Goal: Task Accomplishment & Management: Manage account settings

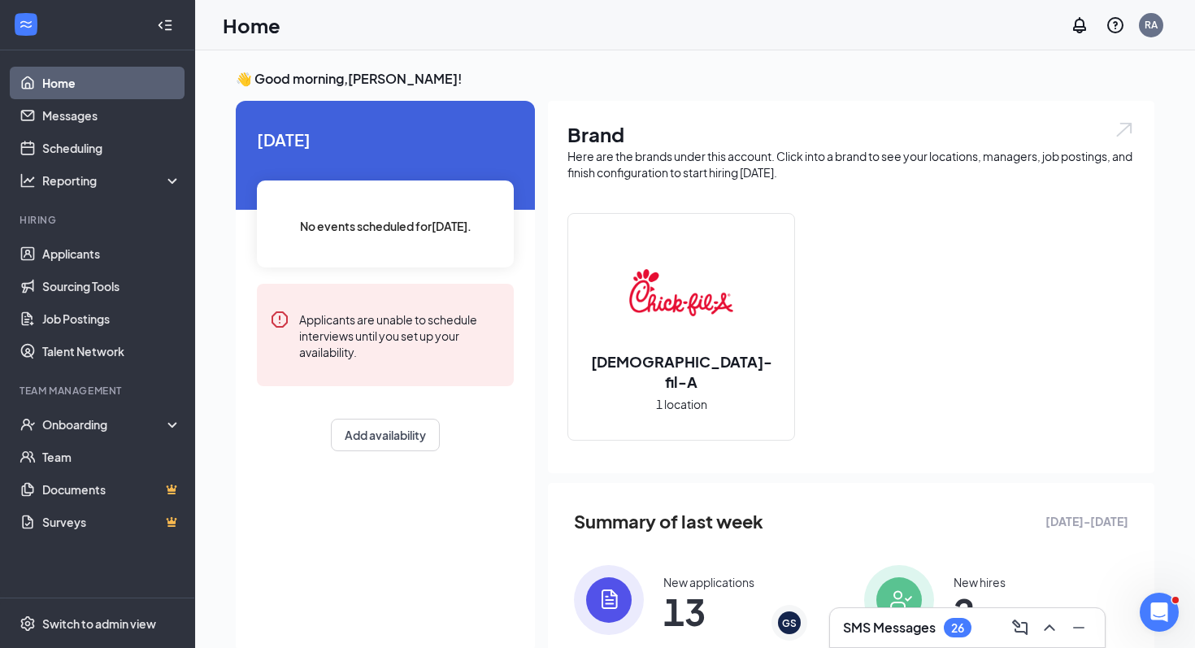
click at [868, 621] on h3 "SMS Messages" at bounding box center [889, 628] width 93 height 18
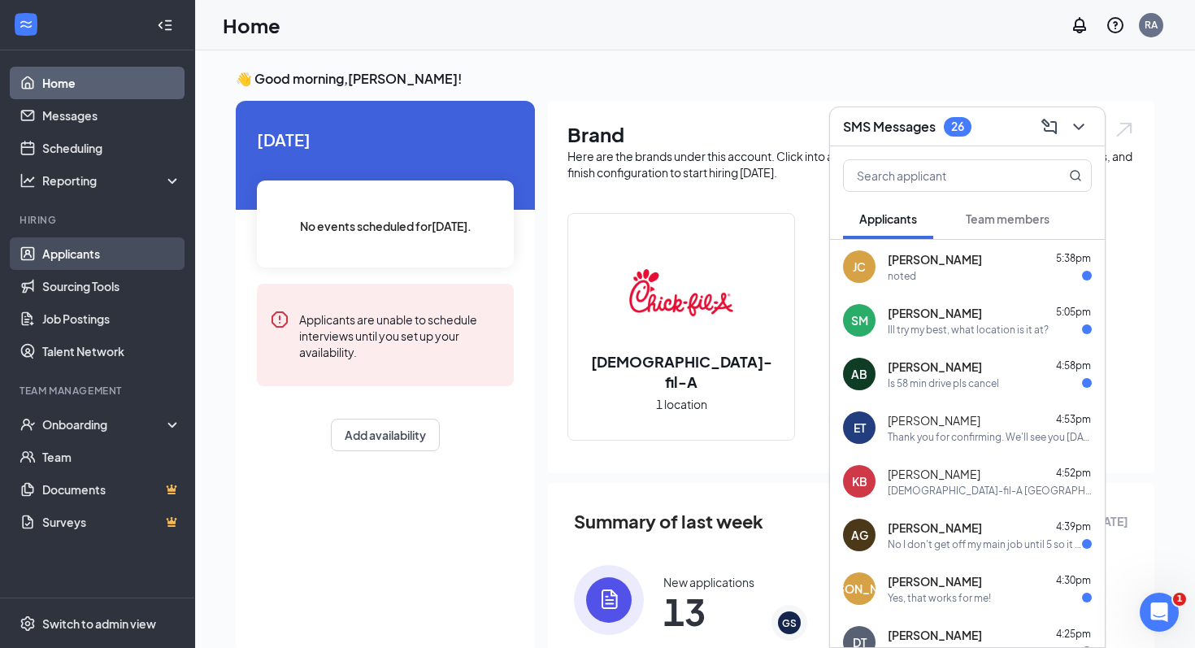
click at [86, 258] on link "Applicants" at bounding box center [111, 253] width 139 height 33
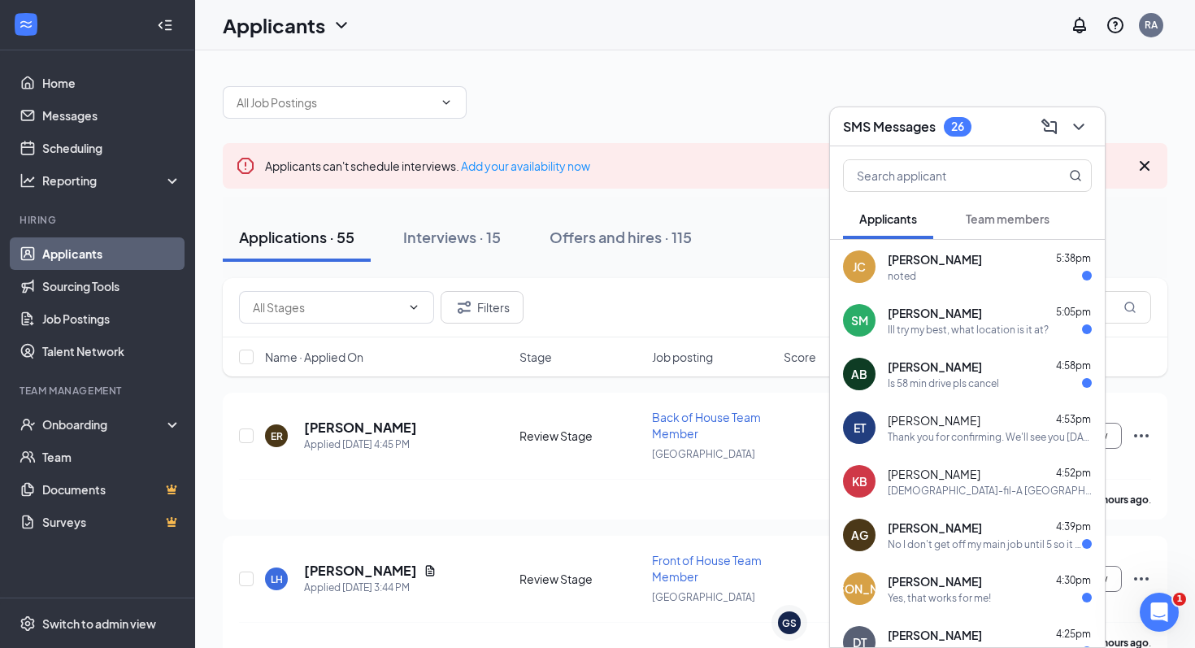
click at [1086, 135] on icon "ChevronDown" at bounding box center [1079, 127] width 20 height 20
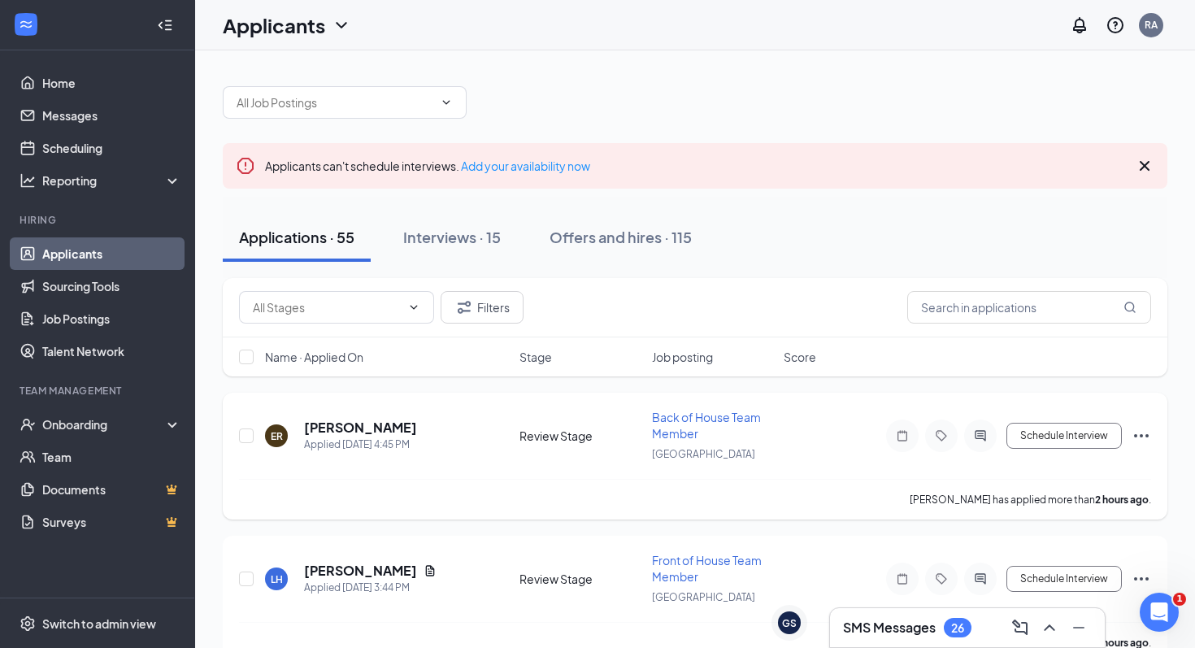
click at [1132, 436] on icon "Ellipses" at bounding box center [1142, 436] width 20 height 20
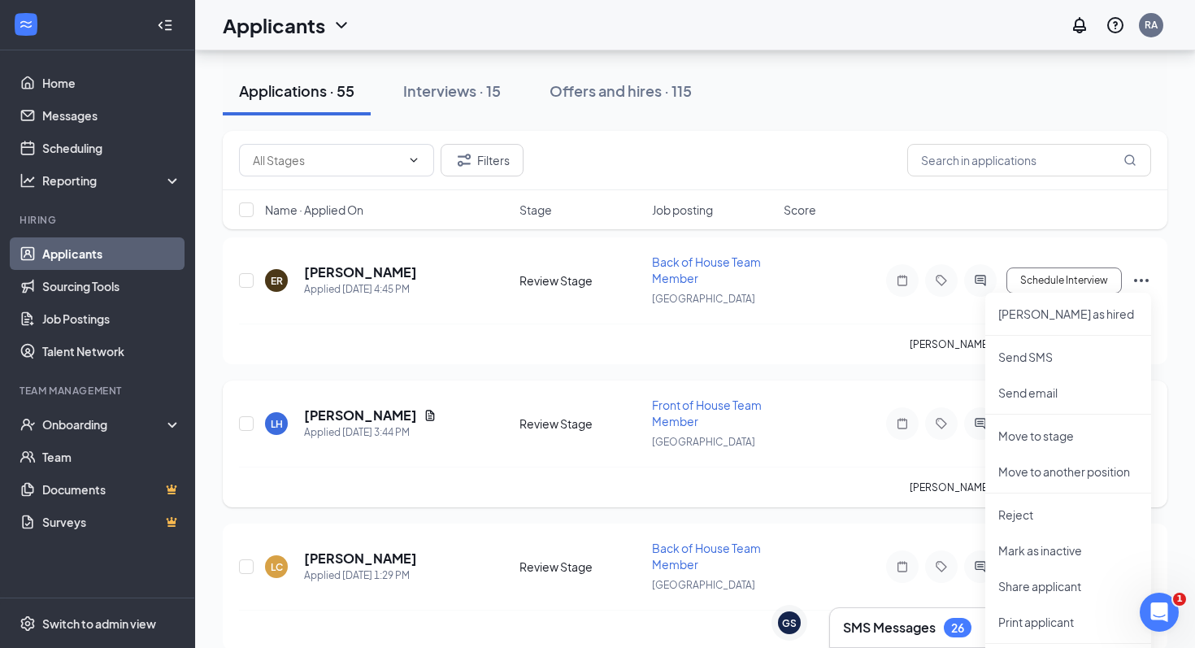
scroll to position [167, 0]
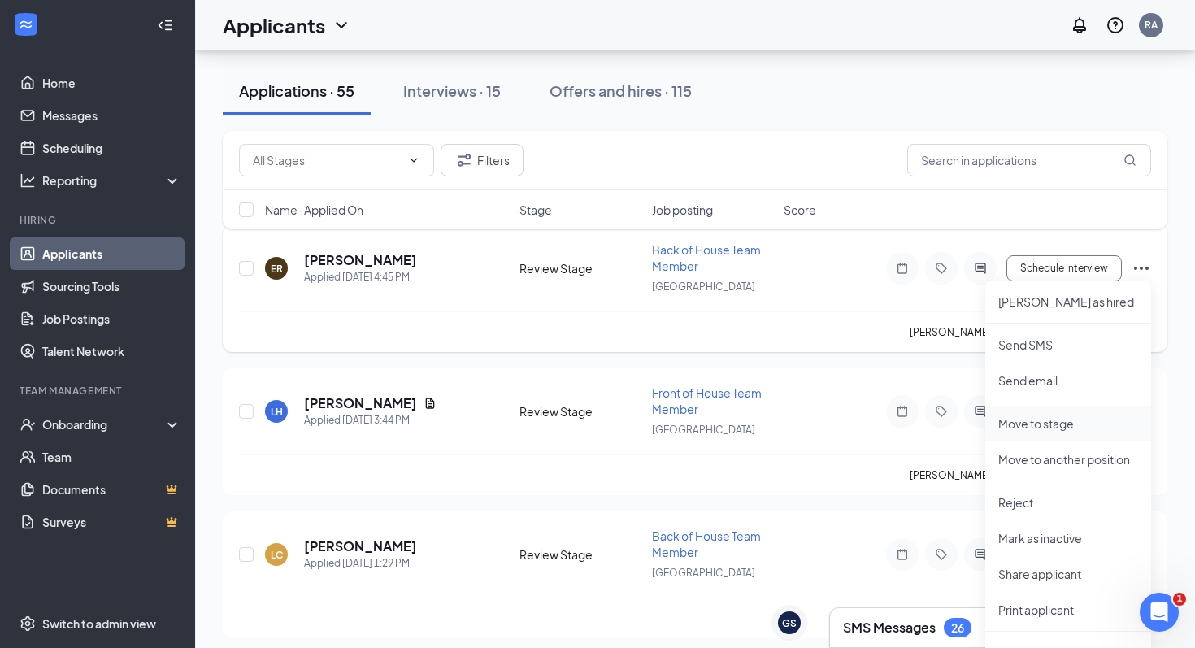
click at [1032, 434] on li "Move to stage" at bounding box center [1068, 424] width 166 height 36
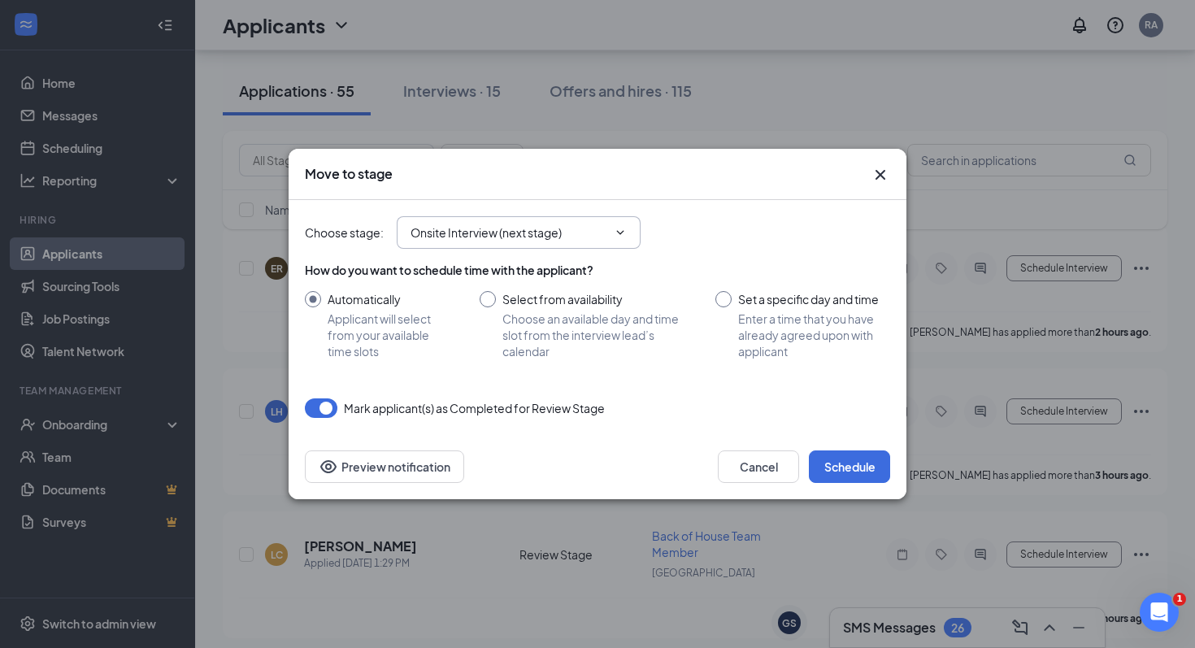
click at [578, 235] on input "Onsite Interview (next stage)" at bounding box center [509, 233] width 197 height 18
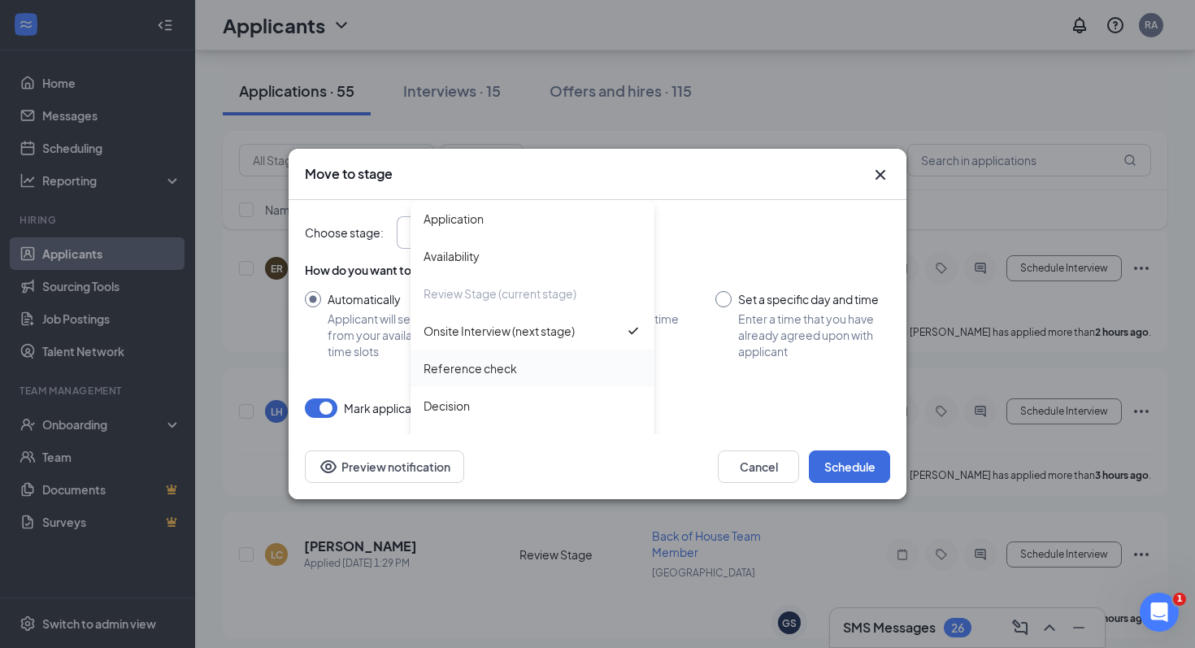
scroll to position [55, 0]
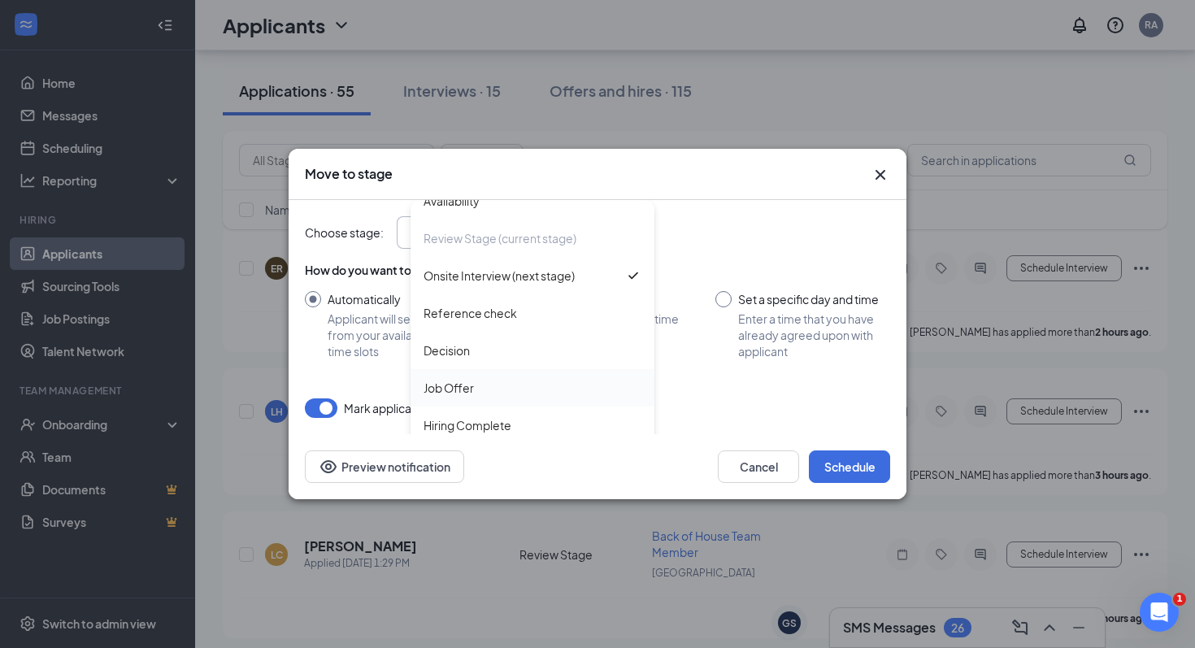
click at [490, 394] on div "Job Offer" at bounding box center [533, 388] width 218 height 18
type input "Job Offer"
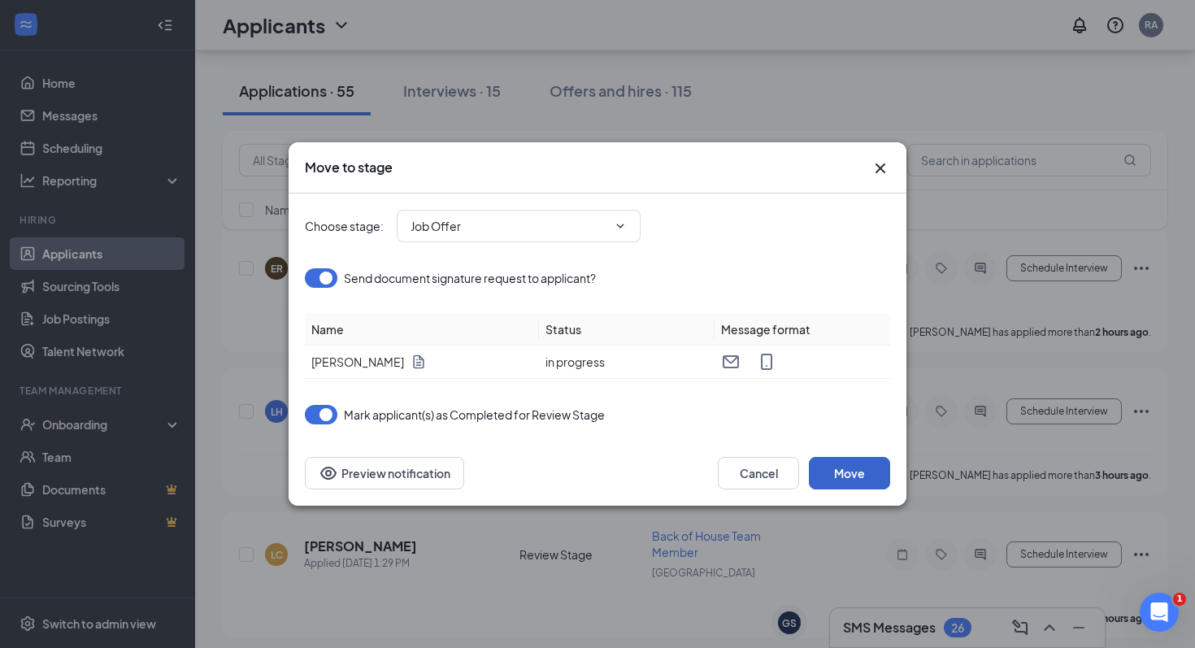
click at [836, 481] on button "Move" at bounding box center [849, 473] width 81 height 33
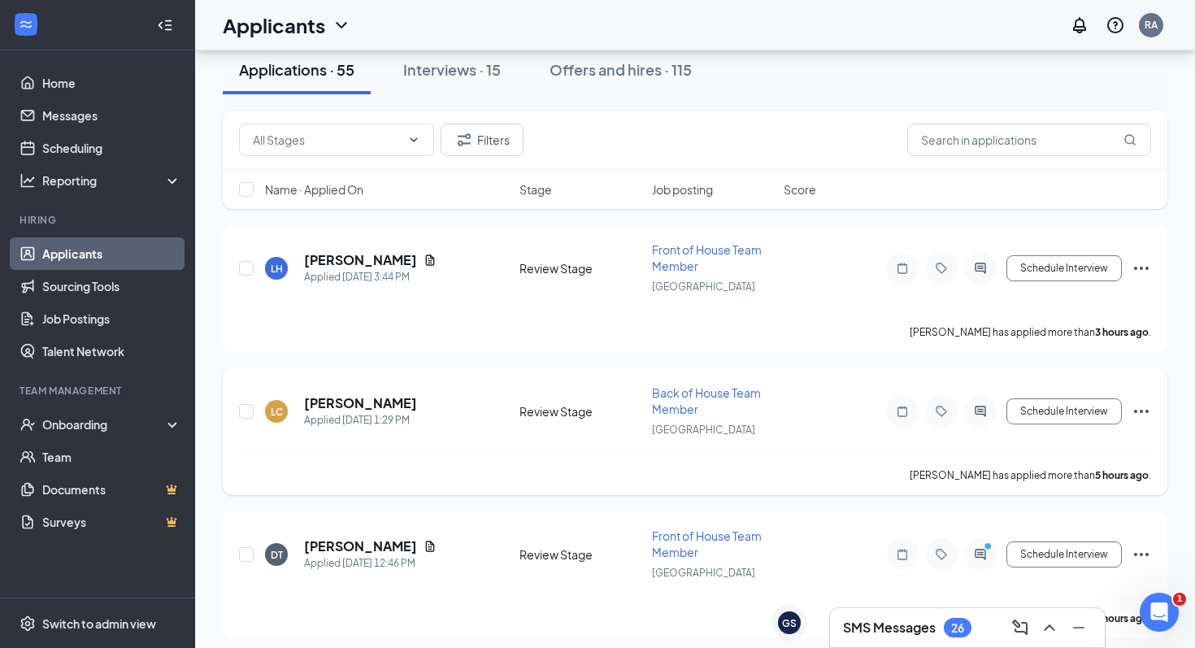
scroll to position [0, 0]
